Goal: Information Seeking & Learning: Learn about a topic

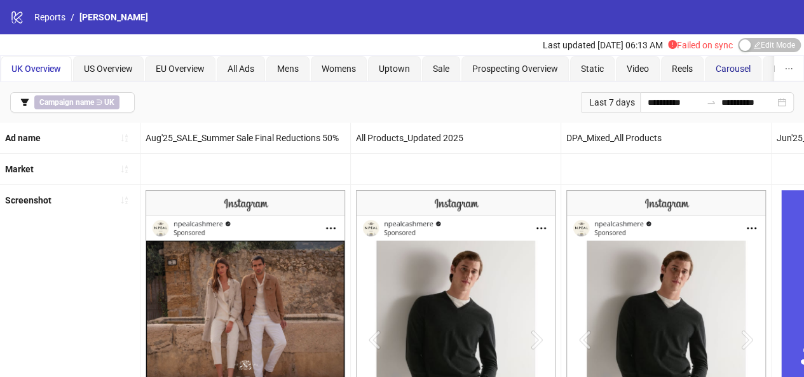
click at [733, 68] on span "Carousel" at bounding box center [733, 69] width 35 height 10
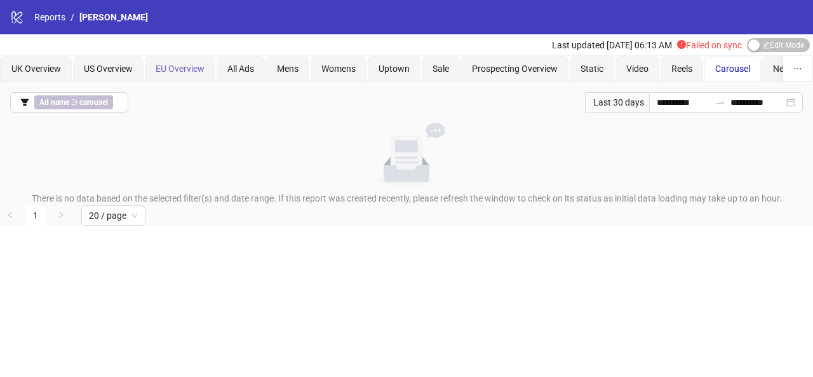
click at [194, 59] on div "EU Overview" at bounding box center [180, 68] width 71 height 25
click at [103, 72] on span "US Overview" at bounding box center [108, 69] width 49 height 10
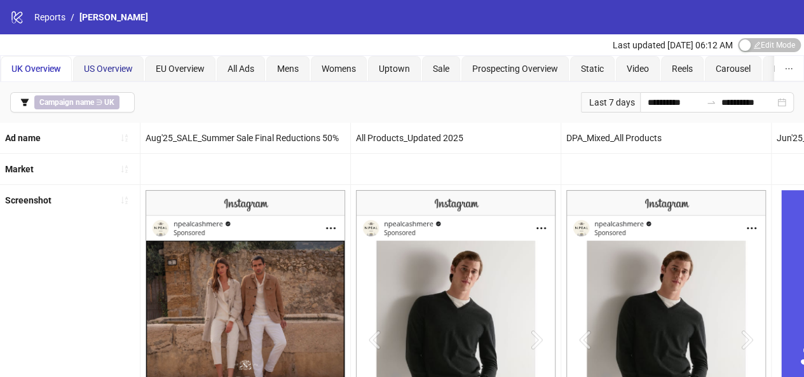
click at [122, 68] on span "US Overview" at bounding box center [108, 69] width 49 height 10
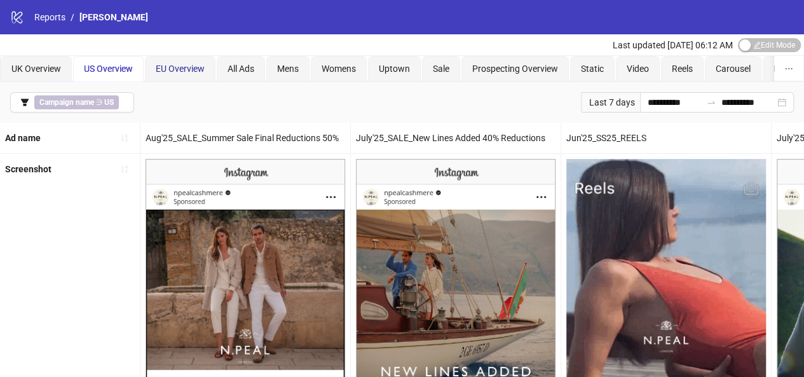
click at [191, 74] on div "EU Overview" at bounding box center [180, 69] width 49 height 14
